Goal: Communication & Community: Answer question/provide support

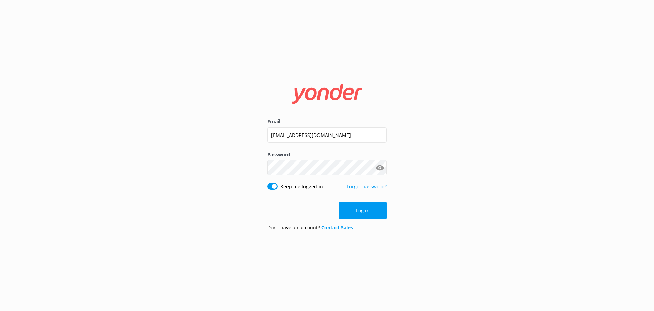
click at [370, 213] on div "Log in" at bounding box center [327, 210] width 119 height 17
click at [370, 213] on button "Log in" at bounding box center [363, 210] width 48 height 17
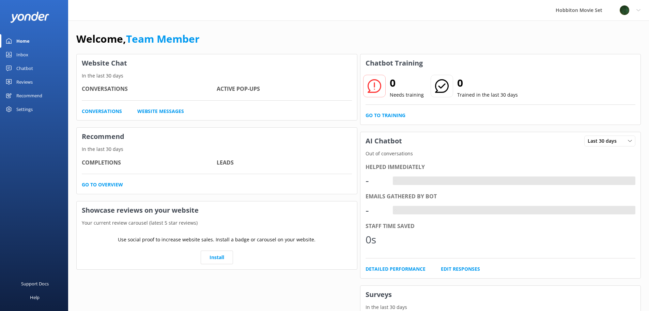
click at [21, 54] on div "Inbox" at bounding box center [22, 55] width 12 height 14
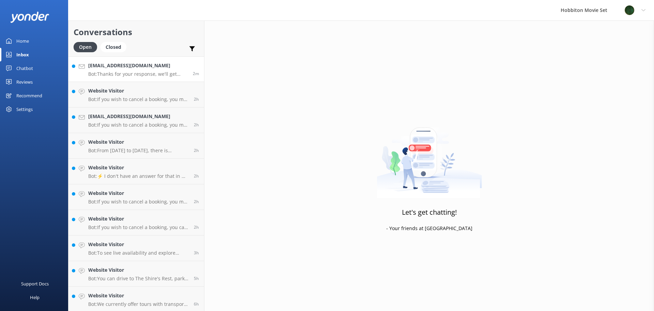
click at [155, 72] on p "Bot: Thanks for your response, we'll get back to you as soon as we can during o…" at bounding box center [138, 74] width 100 height 6
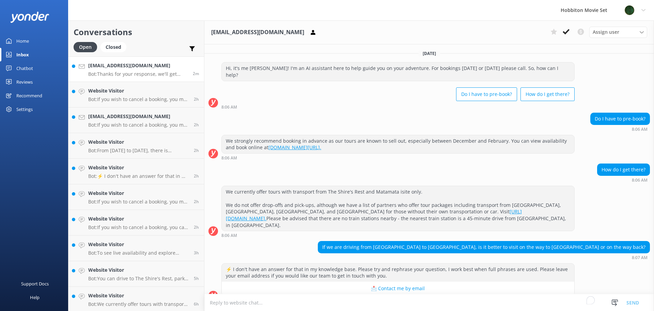
scroll to position [76, 0]
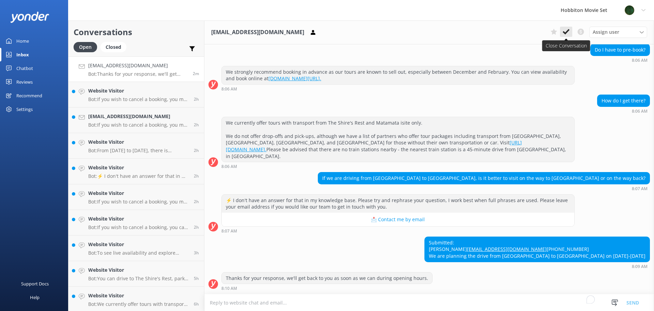
click at [568, 31] on use at bounding box center [566, 31] width 7 height 5
